Goal: Check status: Check status

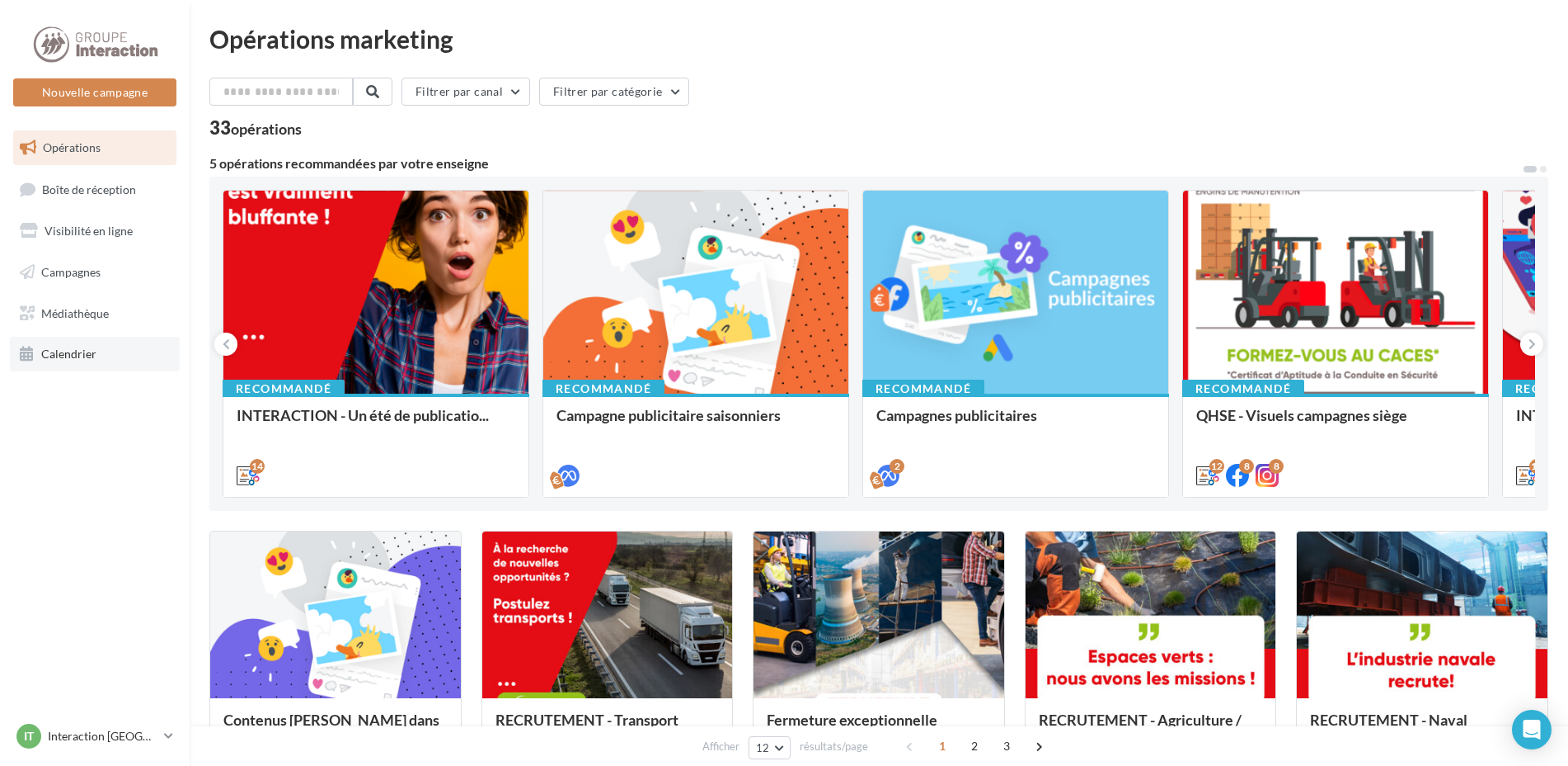
click at [128, 362] on link "Calendrier" at bounding box center [94, 353] width 170 height 35
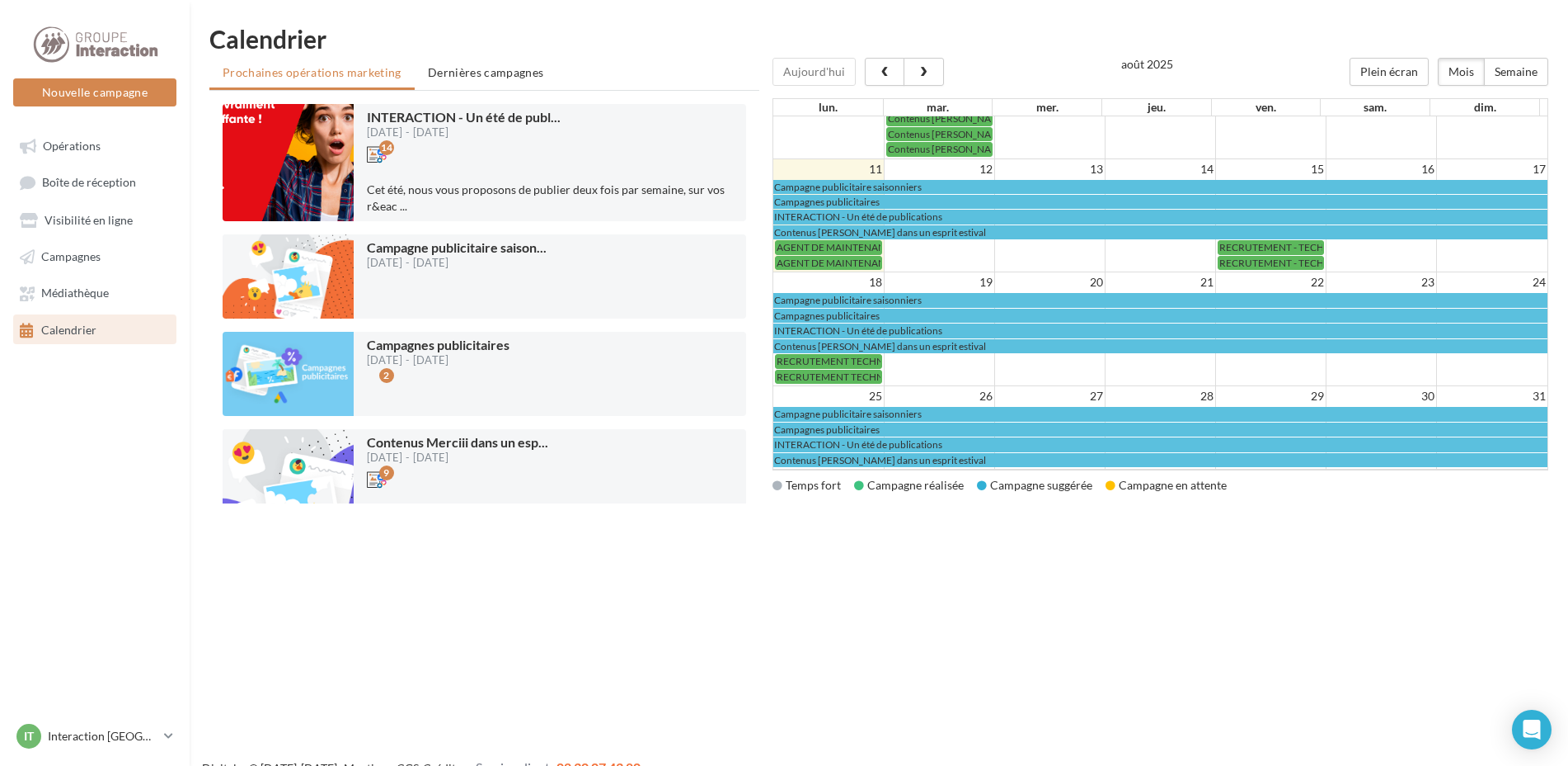
scroll to position [81, 0]
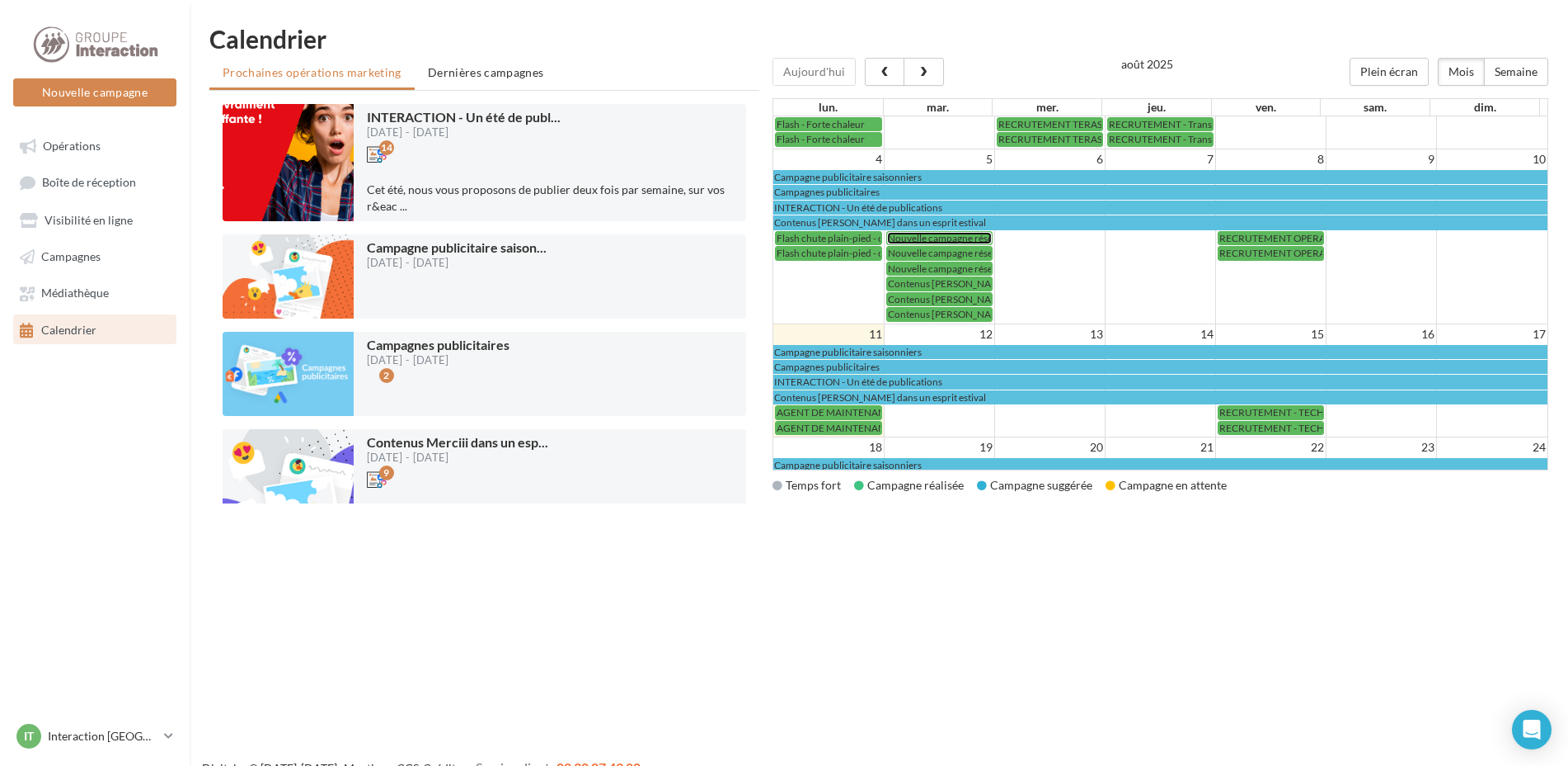
click at [959, 238] on span "Nouvelle campagne réseau social Plombier" at bounding box center [979, 238] width 183 height 12
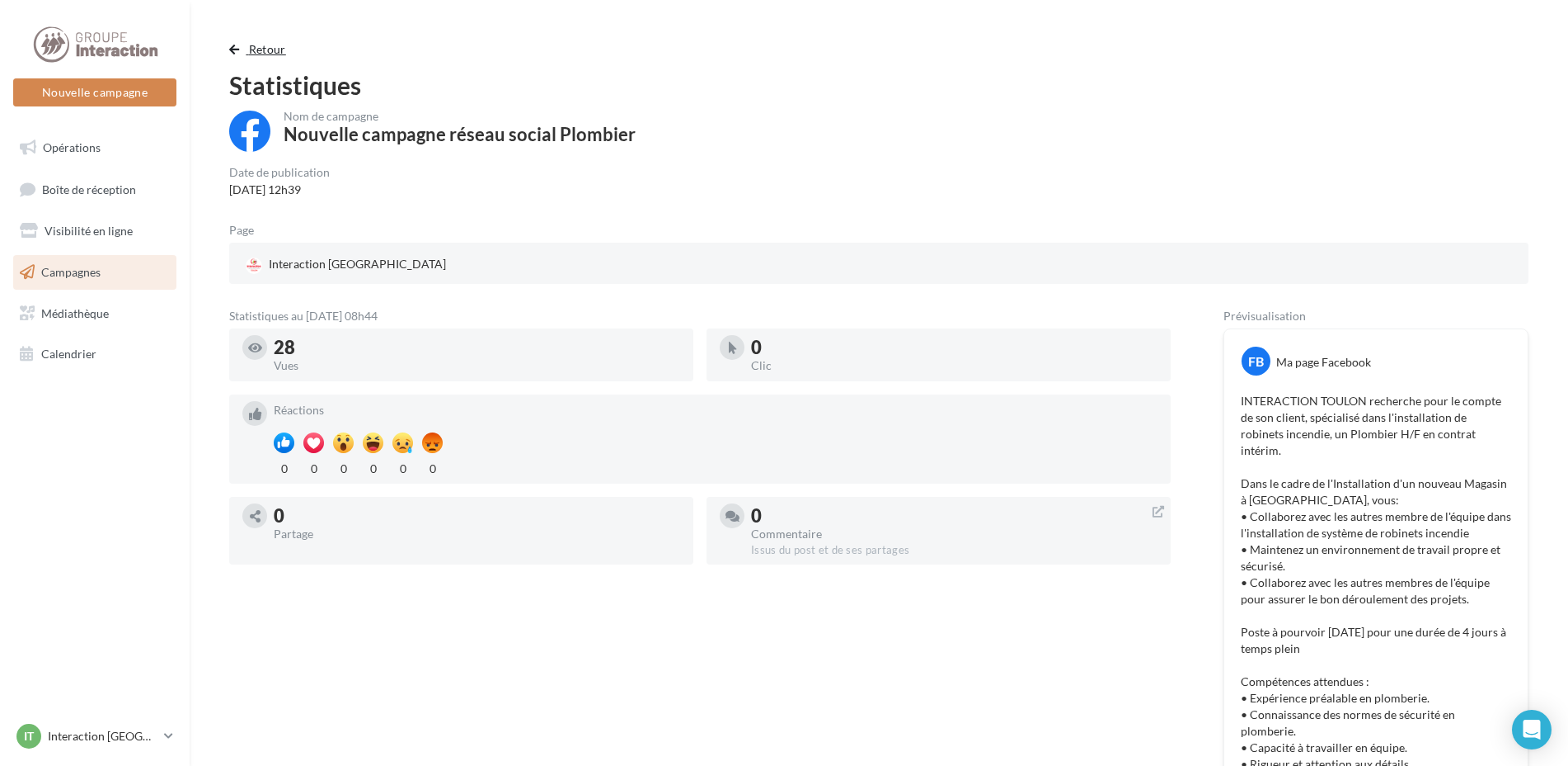
click at [261, 53] on span "Retour" at bounding box center [266, 49] width 37 height 14
click at [251, 51] on span "Retour" at bounding box center [266, 49] width 37 height 14
